Goal: Transaction & Acquisition: Book appointment/travel/reservation

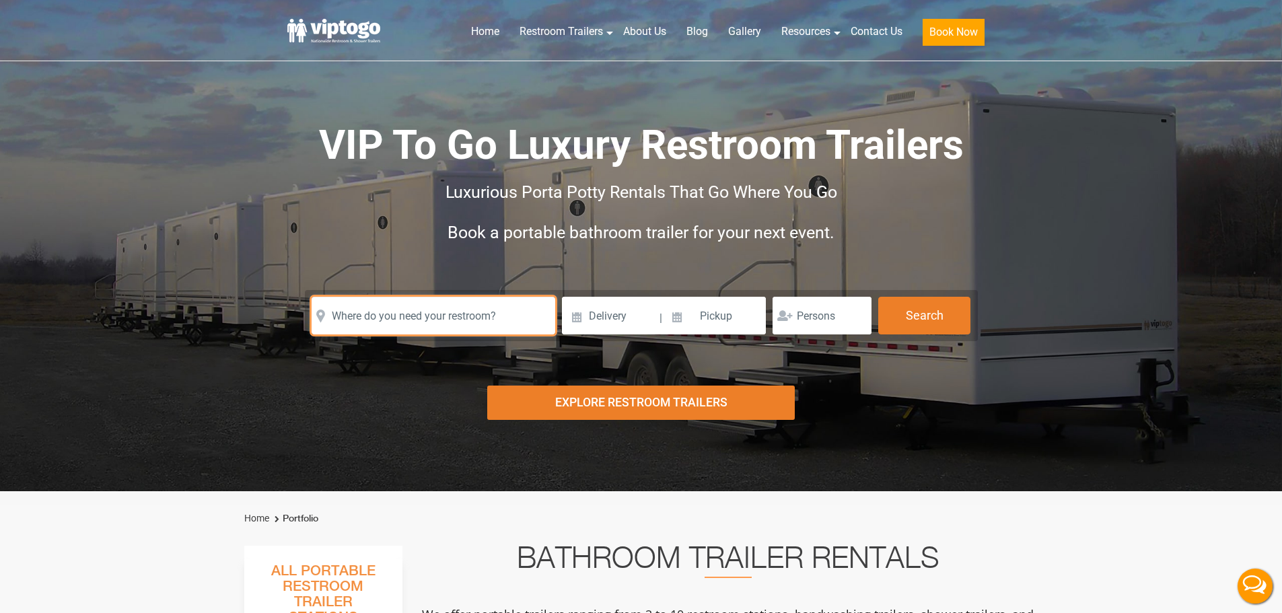
click at [445, 324] on input "text" at bounding box center [434, 316] width 244 height 38
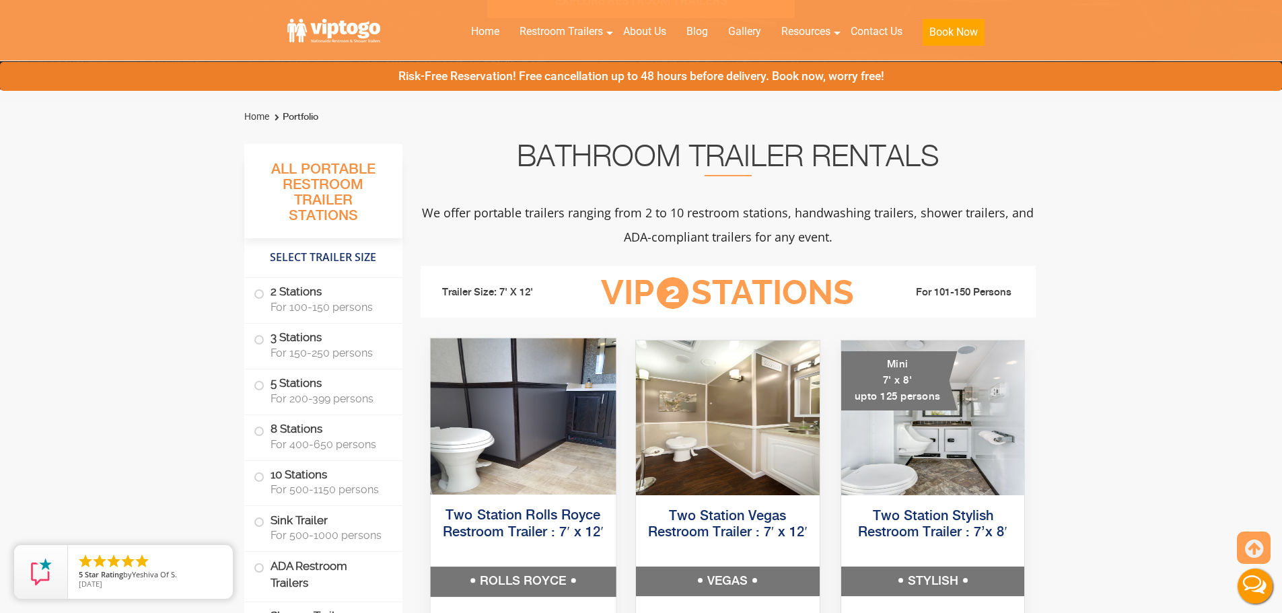
scroll to position [471, 0]
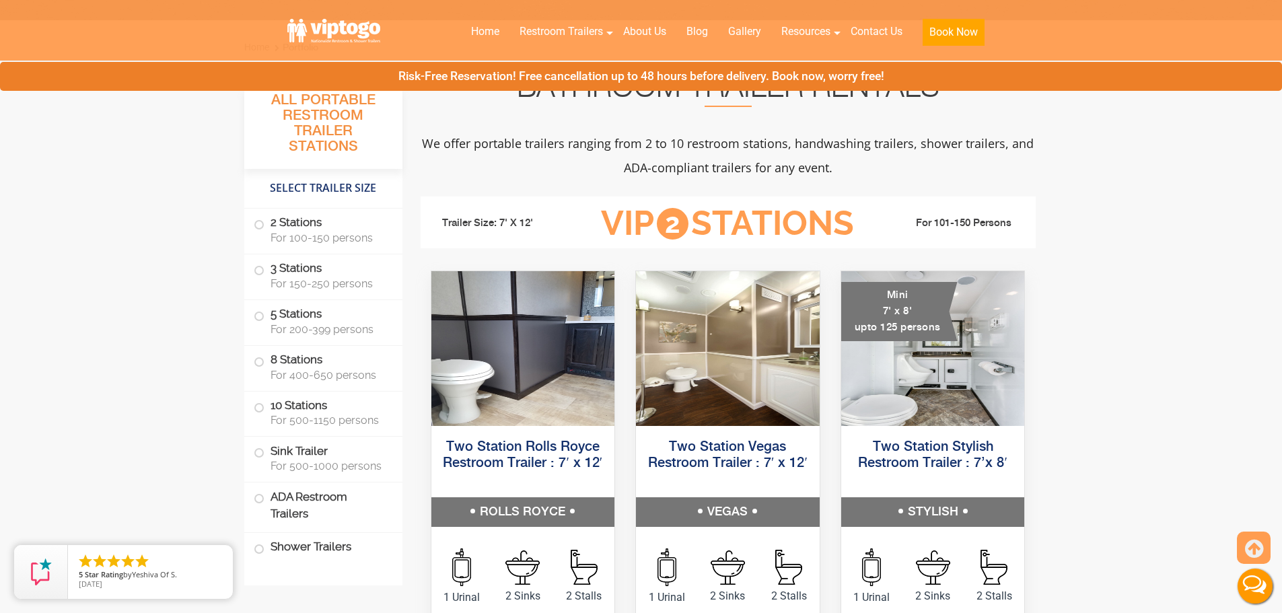
type input "sodus"
click at [340, 342] on li "5 Stations For 200-399 persons" at bounding box center [323, 323] width 158 height 46
click at [322, 369] on span "For 400-650 persons" at bounding box center [329, 375] width 116 height 13
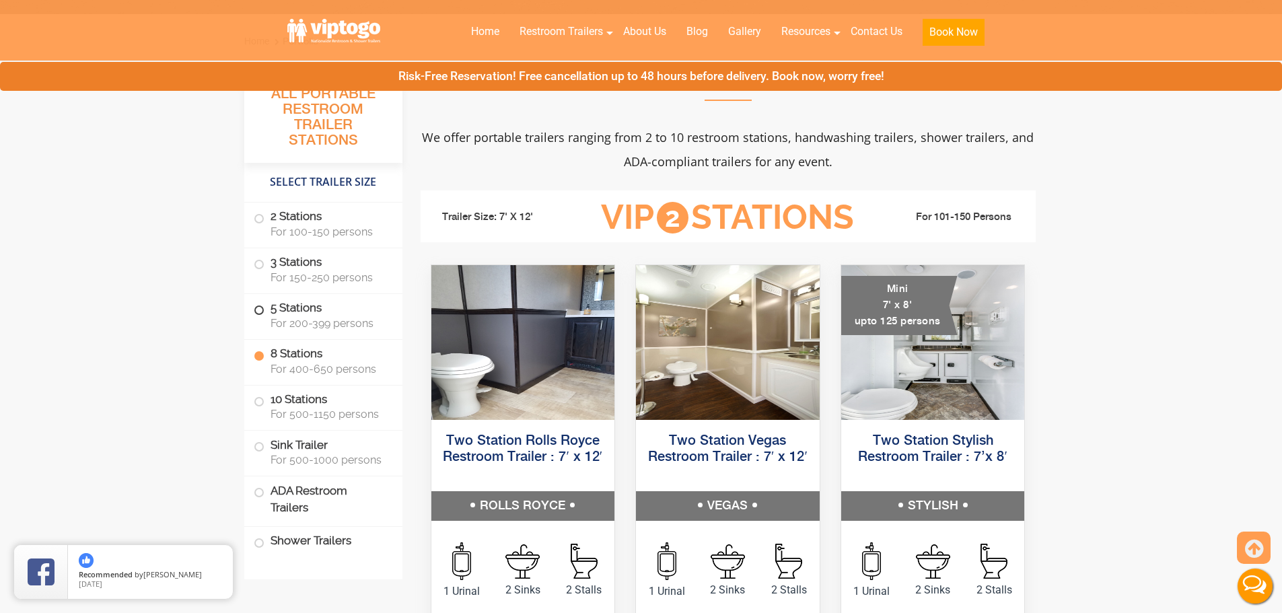
click at [304, 320] on span "For 200-399 persons" at bounding box center [329, 323] width 116 height 13
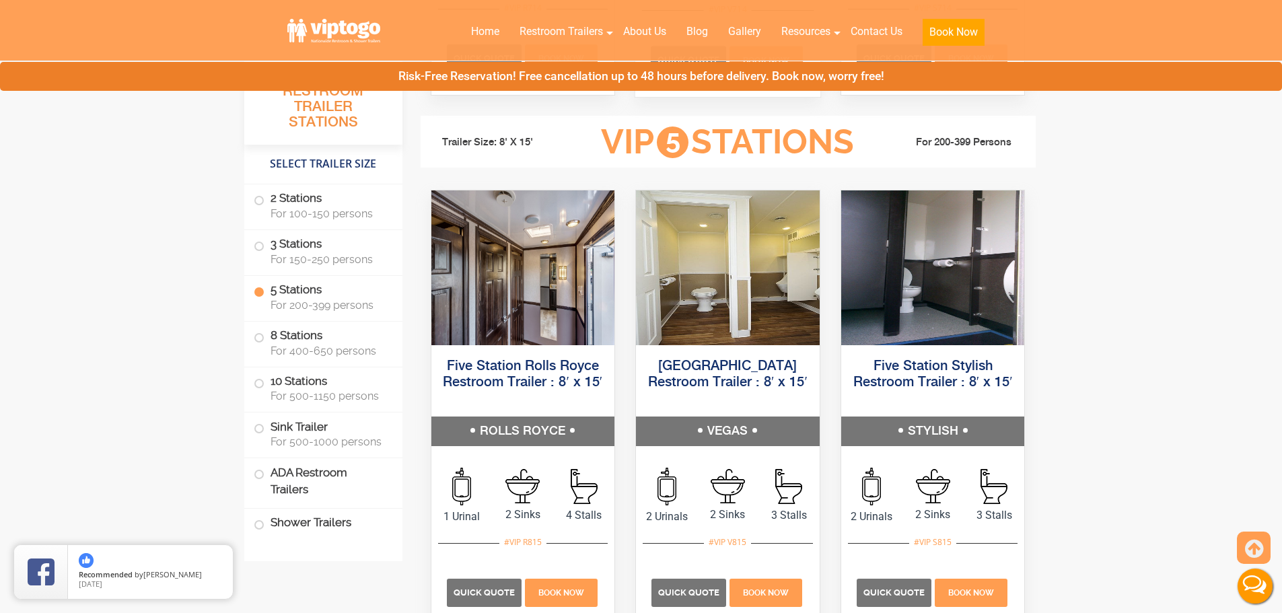
scroll to position [2036, 0]
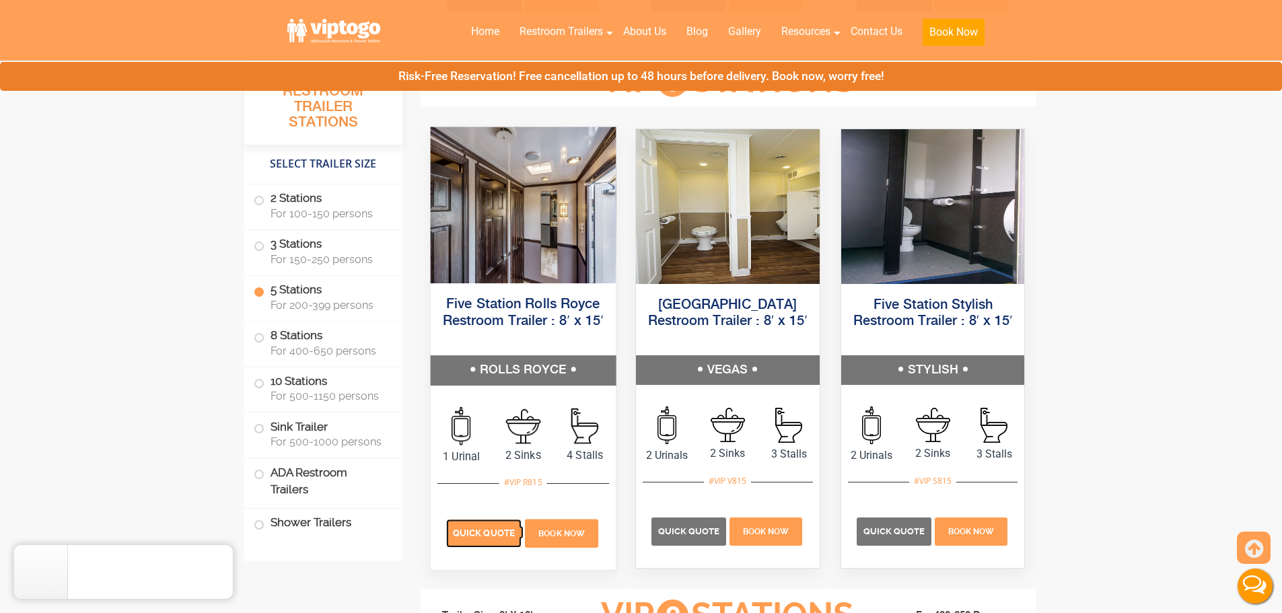
click at [484, 530] on span "Quick Quote" at bounding box center [484, 533] width 62 height 10
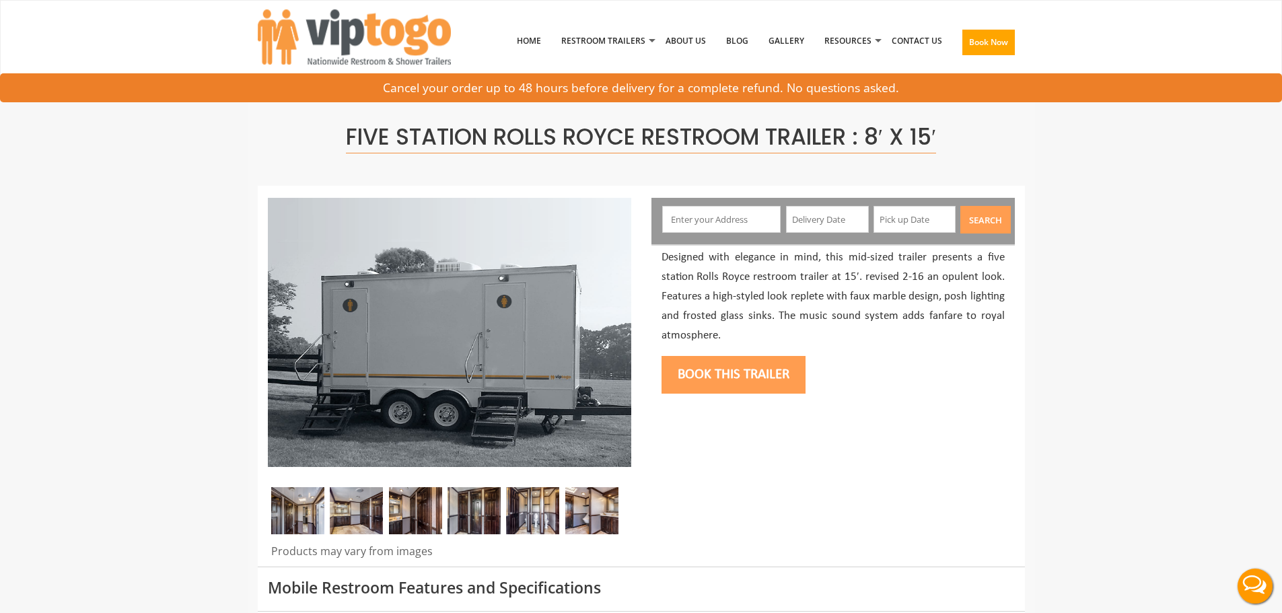
click at [711, 223] on input "text" at bounding box center [721, 219] width 118 height 27
type input "Sodus, NY, USA"
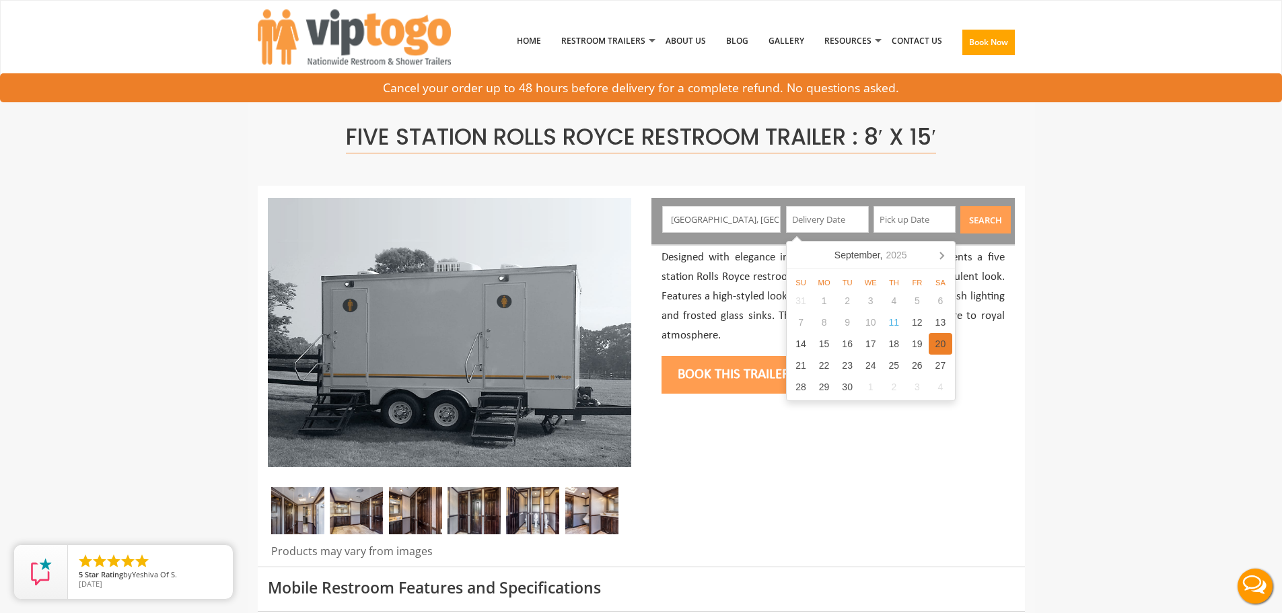
click at [939, 346] on div "20" at bounding box center [941, 344] width 24 height 22
type input "09/20/2025"
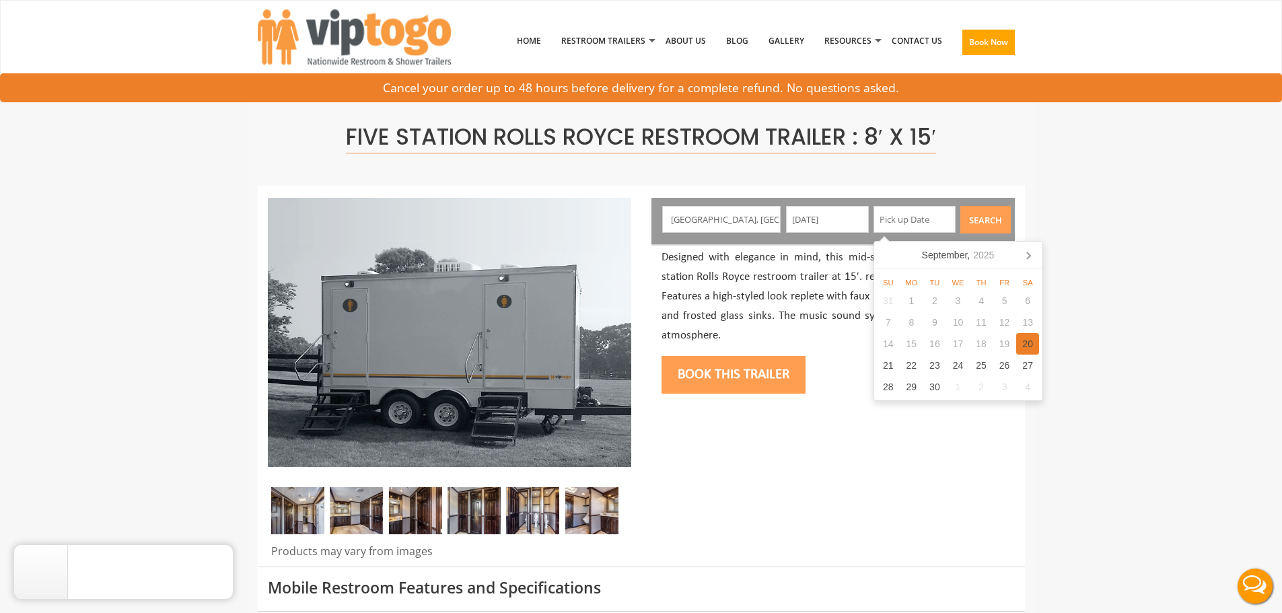
click at [1030, 347] on div "20" at bounding box center [1028, 344] width 24 height 22
type input "09/20/2025"
click at [988, 219] on button "Search" at bounding box center [985, 220] width 50 height 28
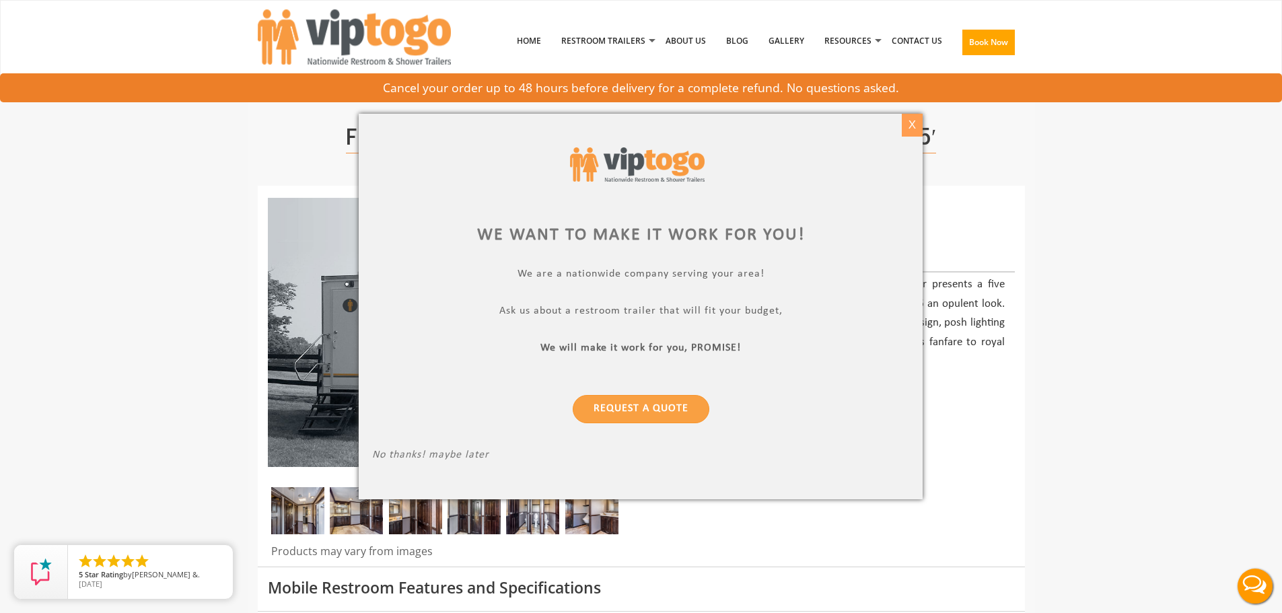
click at [904, 128] on div "X" at bounding box center [912, 125] width 21 height 23
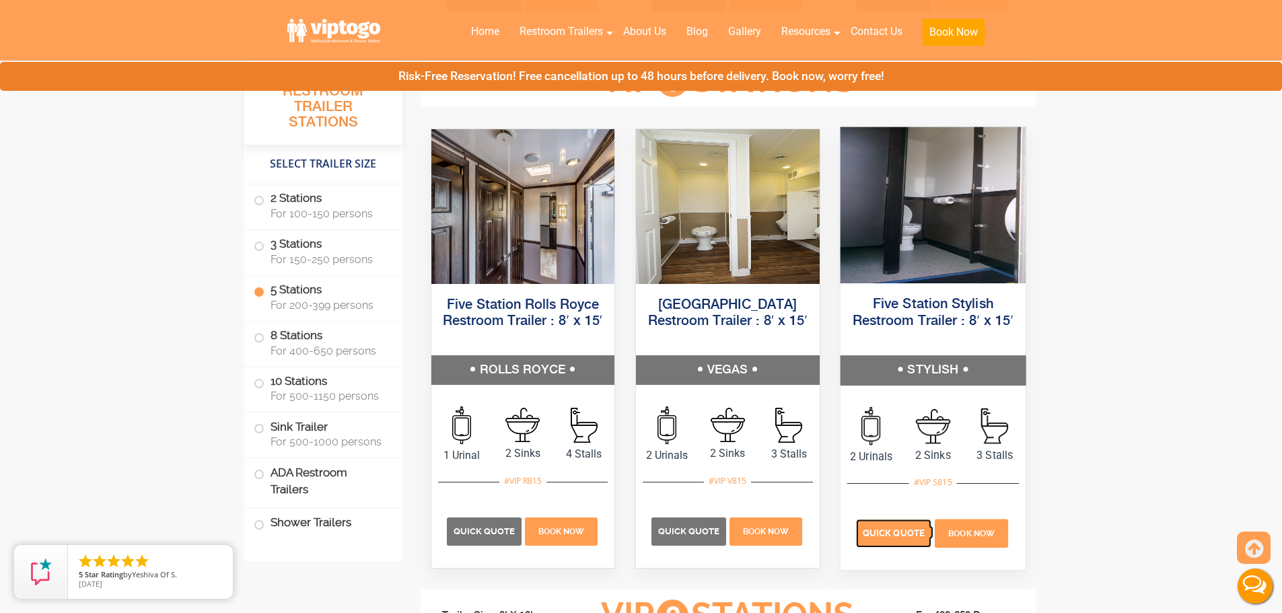
click at [896, 534] on span "Quick Quote" at bounding box center [894, 533] width 62 height 10
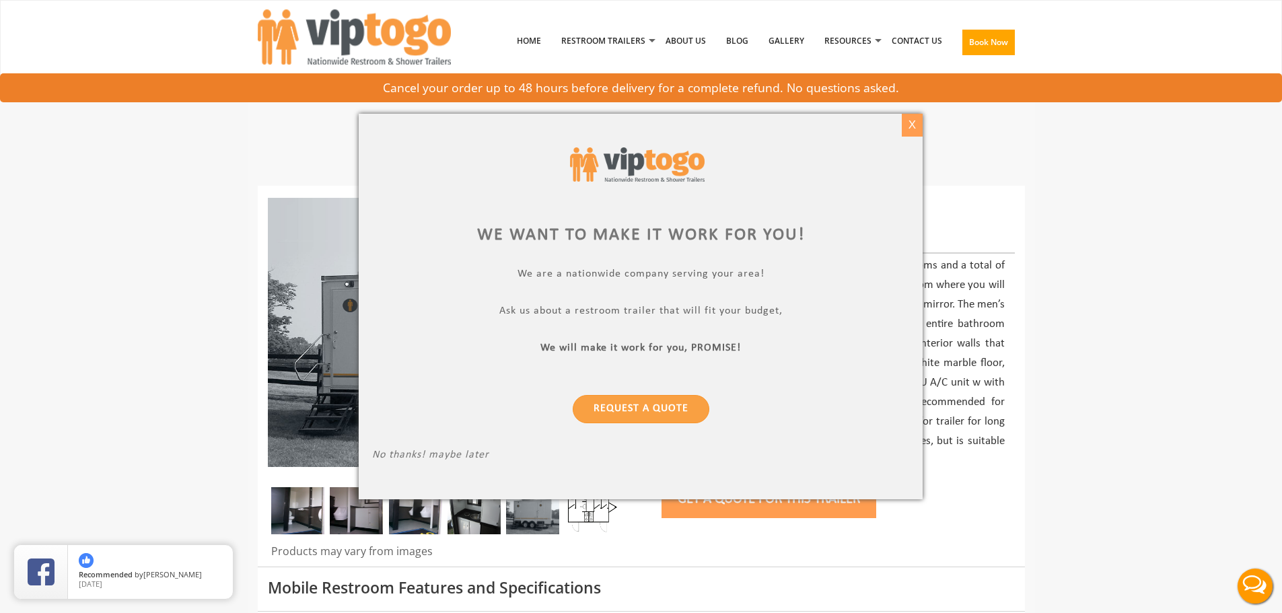
click at [912, 126] on div "X" at bounding box center [912, 125] width 21 height 23
